Goal: Task Accomplishment & Management: Use online tool/utility

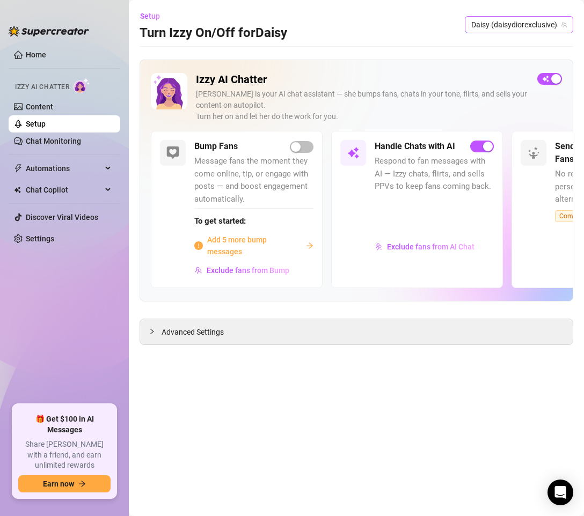
click at [522, 18] on span "Daisy (daisydiorexclusive)" at bounding box center [519, 25] width 96 height 16
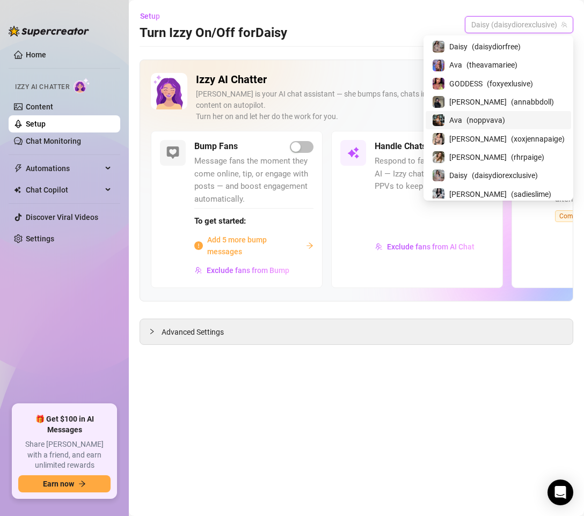
click at [491, 114] on span "( noppvava )" at bounding box center [485, 120] width 39 height 12
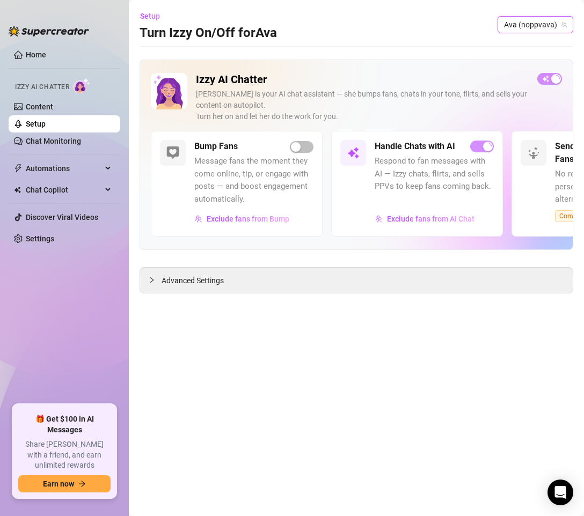
click at [514, 31] on span "Ava (noppvava)" at bounding box center [535, 25] width 63 height 16
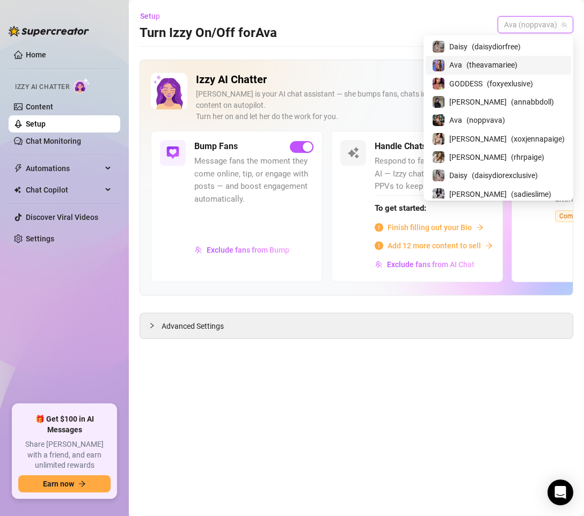
click at [517, 59] on span "( theavamariee )" at bounding box center [491, 65] width 51 height 12
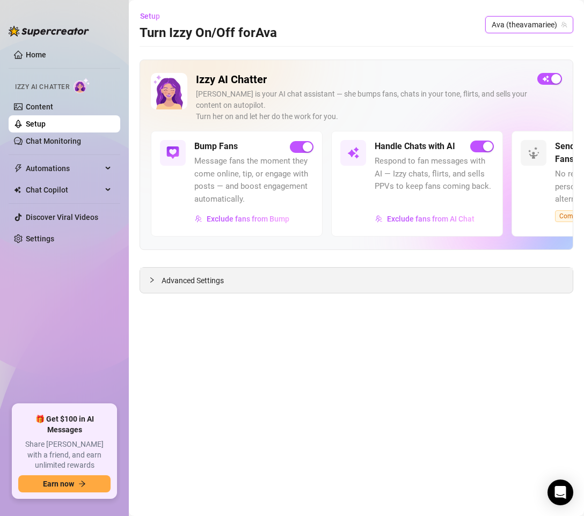
click at [186, 279] on span "Advanced Settings" at bounding box center [193, 281] width 62 height 12
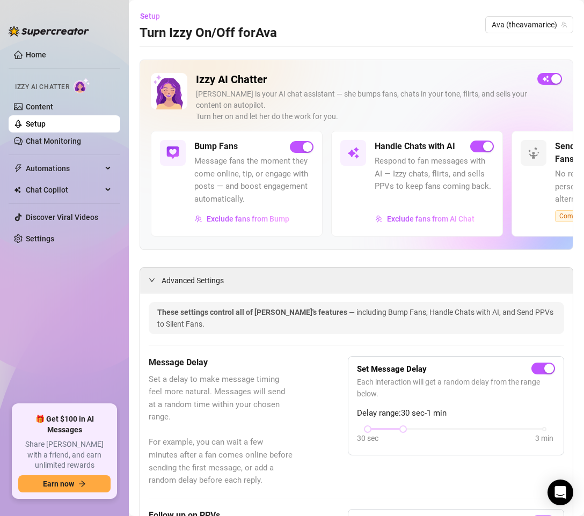
click at [45, 289] on ul "Home Izzy AI Chatter Content Setup Chat Monitoring Automations Chat Copilot Dis…" at bounding box center [65, 221] width 112 height 358
click at [41, 138] on link "Chat Monitoring" at bounding box center [53, 141] width 55 height 9
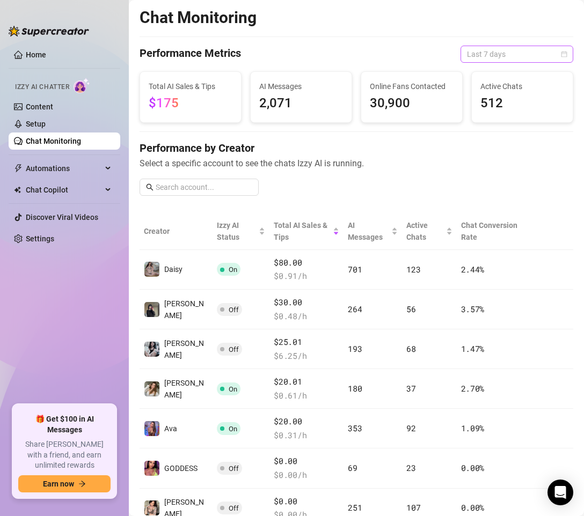
click at [531, 50] on span "Last 7 days" at bounding box center [517, 54] width 100 height 16
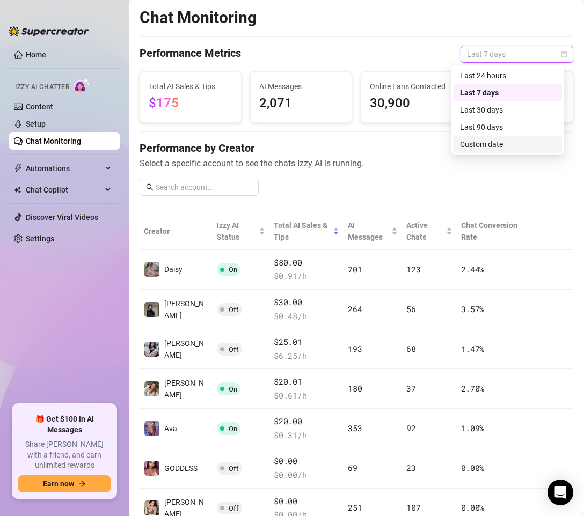
click at [489, 146] on div "Custom date" at bounding box center [508, 144] width 96 height 12
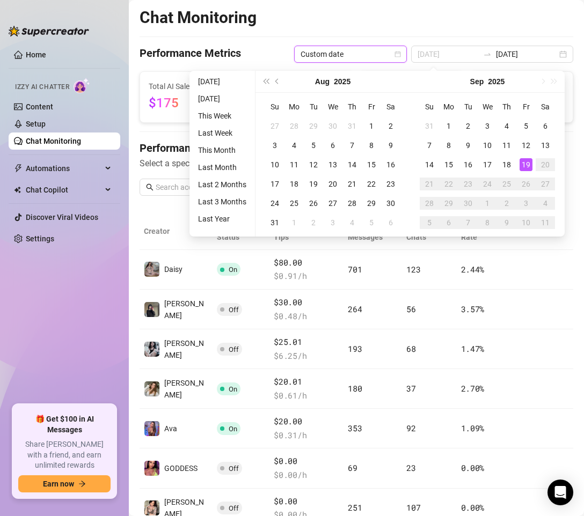
type input "[DATE]"
click at [524, 165] on div "19" at bounding box center [525, 164] width 13 height 13
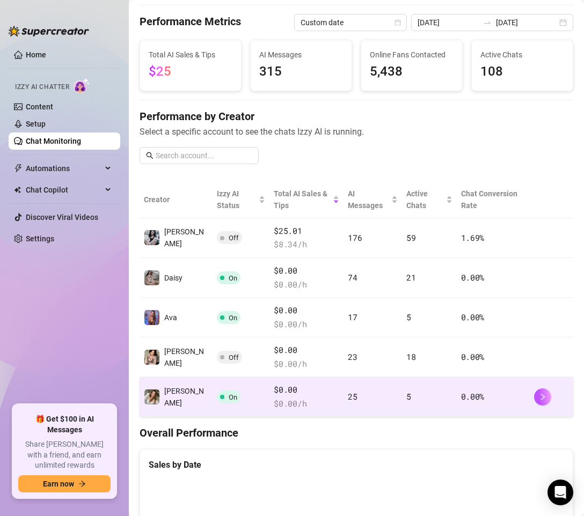
scroll to position [54, 0]
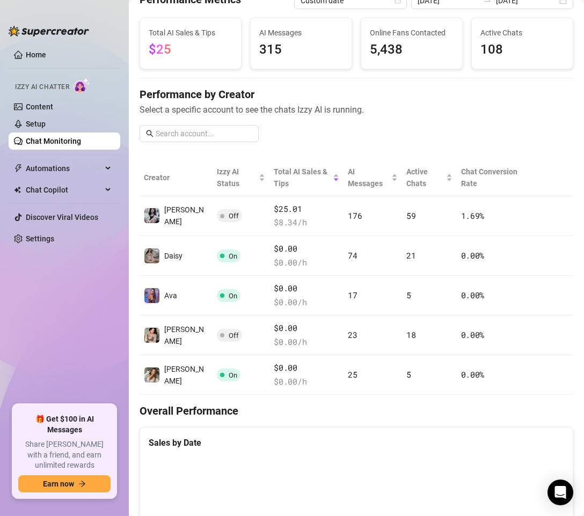
click at [27, 320] on ul "Home Izzy AI Chatter Content Setup Chat Monitoring Automations Chat Copilot Dis…" at bounding box center [65, 221] width 112 height 358
click at [97, 166] on span "Automations" at bounding box center [64, 168] width 76 height 17
